Goal: Information Seeking & Learning: Learn about a topic

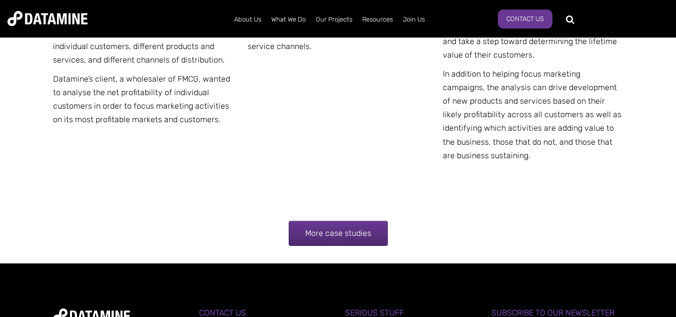
scroll to position [1955, 0]
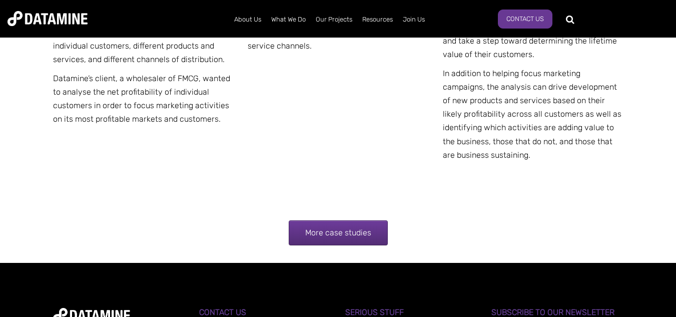
click at [312, 229] on link "More case studies" at bounding box center [338, 232] width 99 height 25
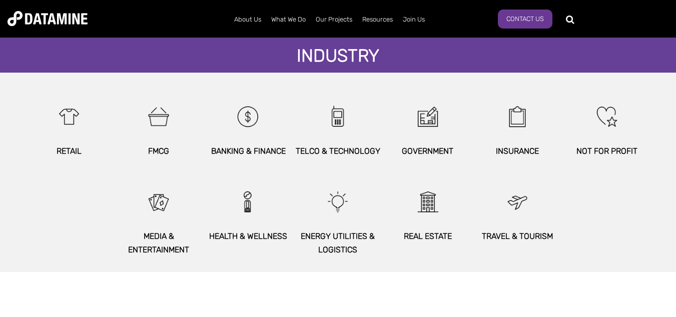
scroll to position [593, 0]
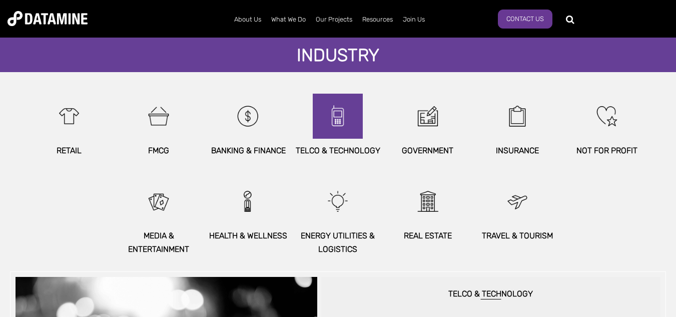
click at [327, 125] on img at bounding box center [337, 116] width 43 height 45
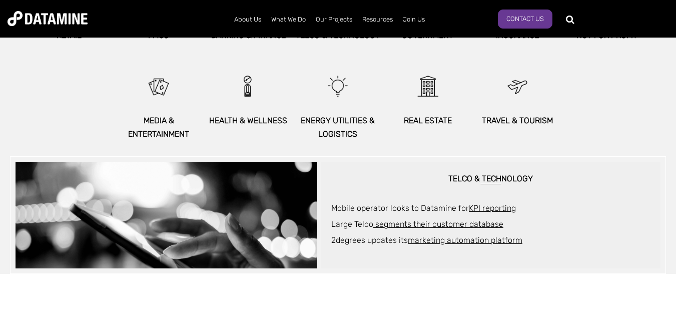
scroll to position [707, 0]
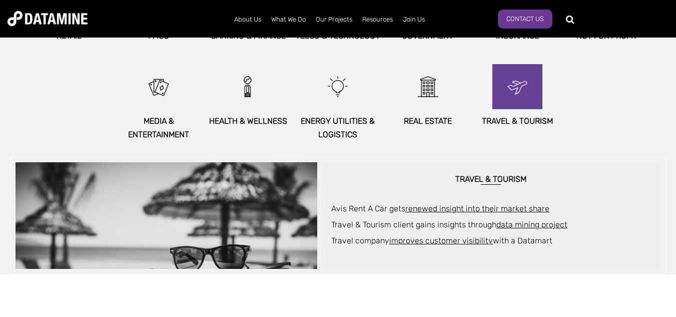
click at [521, 94] on img at bounding box center [517, 86] width 43 height 45
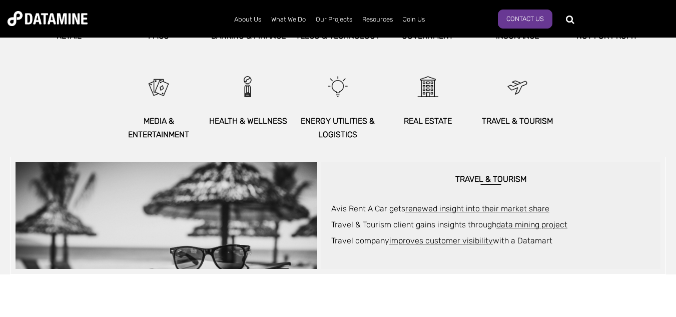
click at [510, 119] on p "Travel & Tourism" at bounding box center [517, 121] width 90 height 14
